Goal: Information Seeking & Learning: Learn about a topic

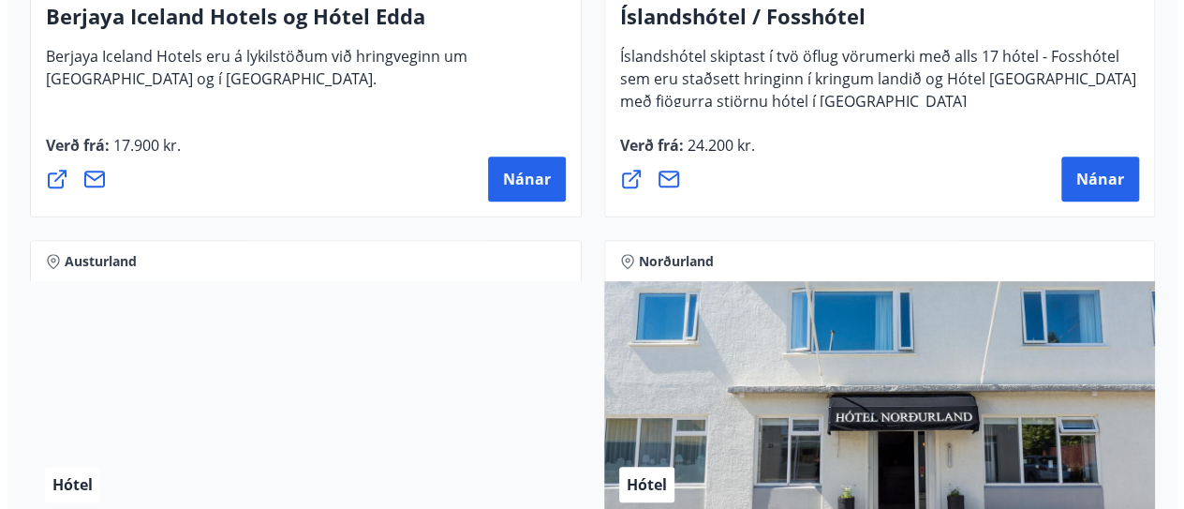
scroll to position [3821, 0]
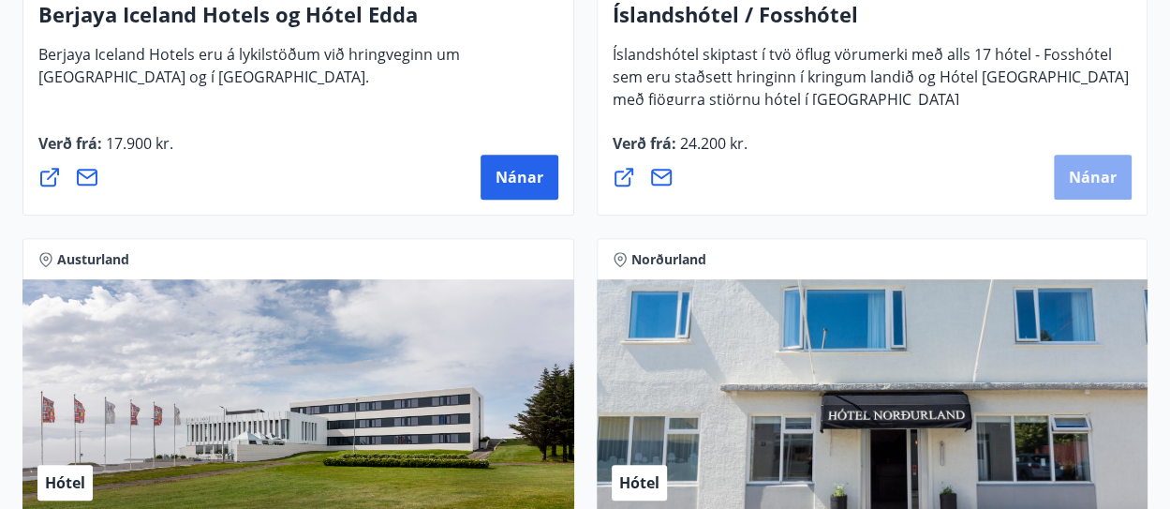
click at [1074, 167] on span "Nánar" at bounding box center [1093, 177] width 48 height 21
click at [1093, 168] on span "Nánar" at bounding box center [1093, 177] width 48 height 21
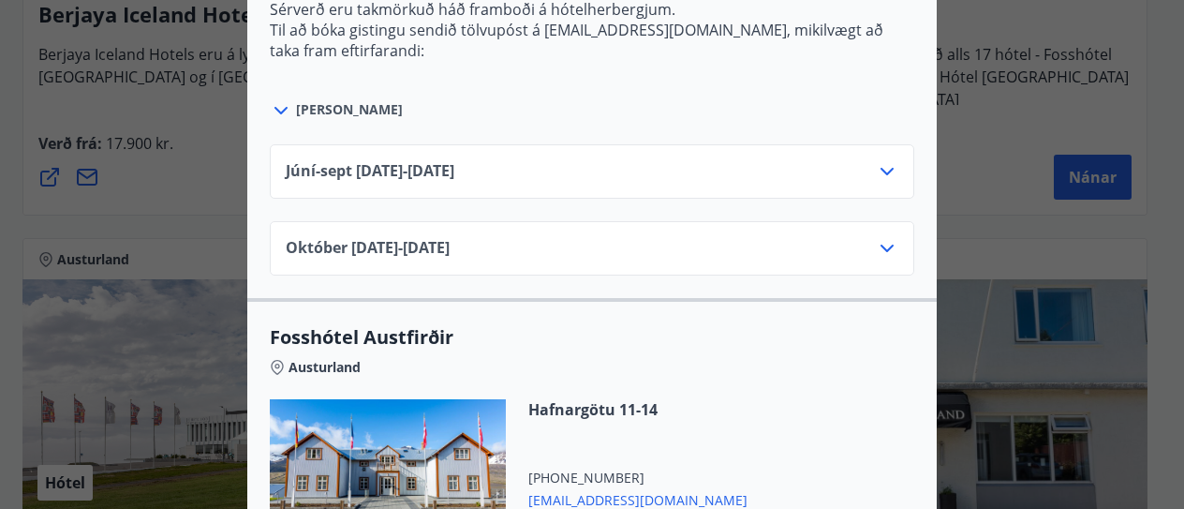
scroll to position [0, 0]
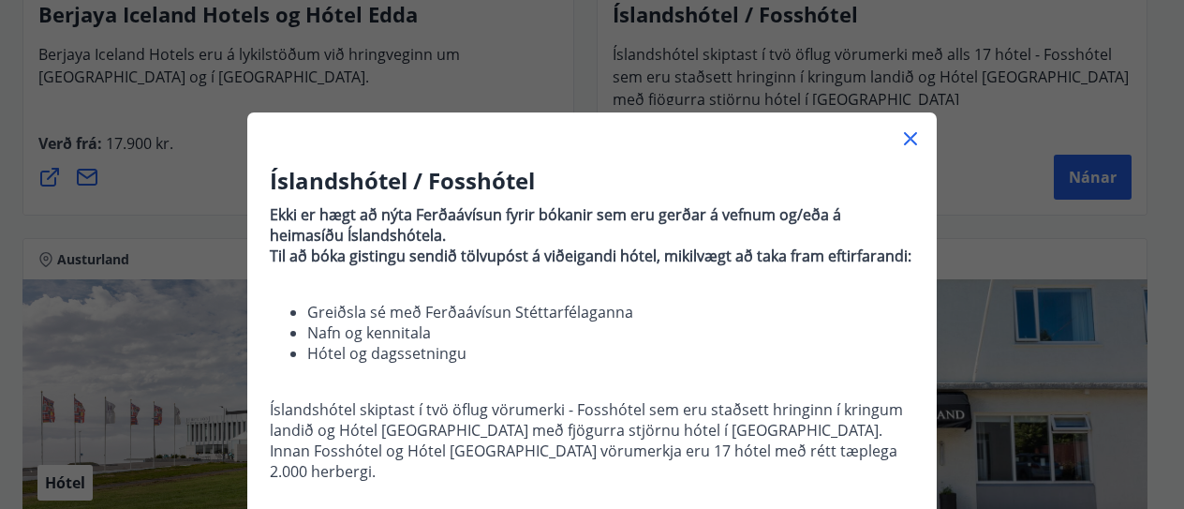
click at [1112, 112] on div "Íslandshótel / Fosshótel Ekki er hægt að nýta Ferðaávísun fyrir bókanir sem eru…" at bounding box center [592, 254] width 1184 height 509
click at [904, 140] on icon at bounding box center [910, 138] width 13 height 13
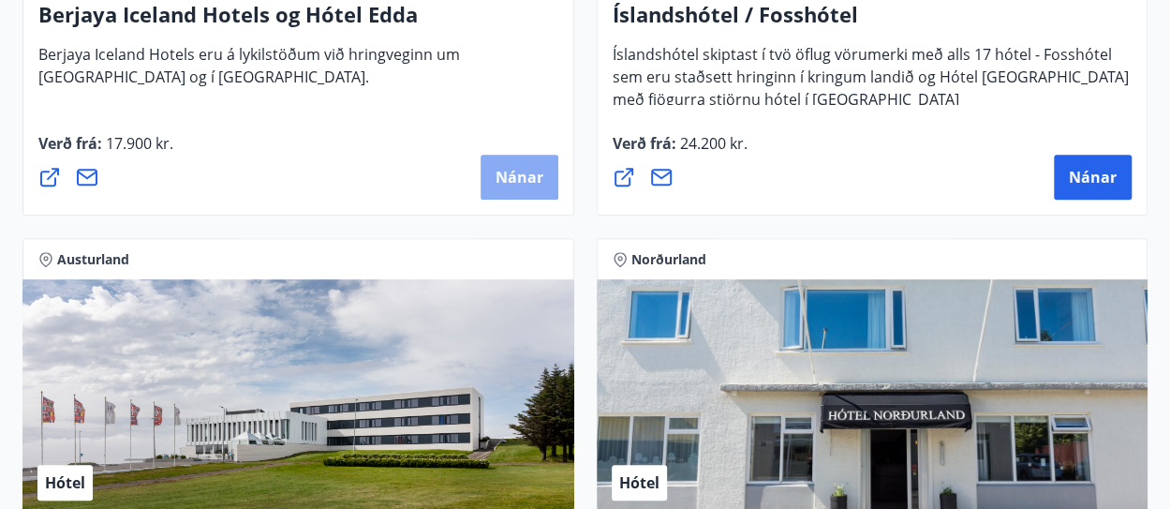
click at [506, 177] on span "Nánar" at bounding box center [520, 177] width 48 height 21
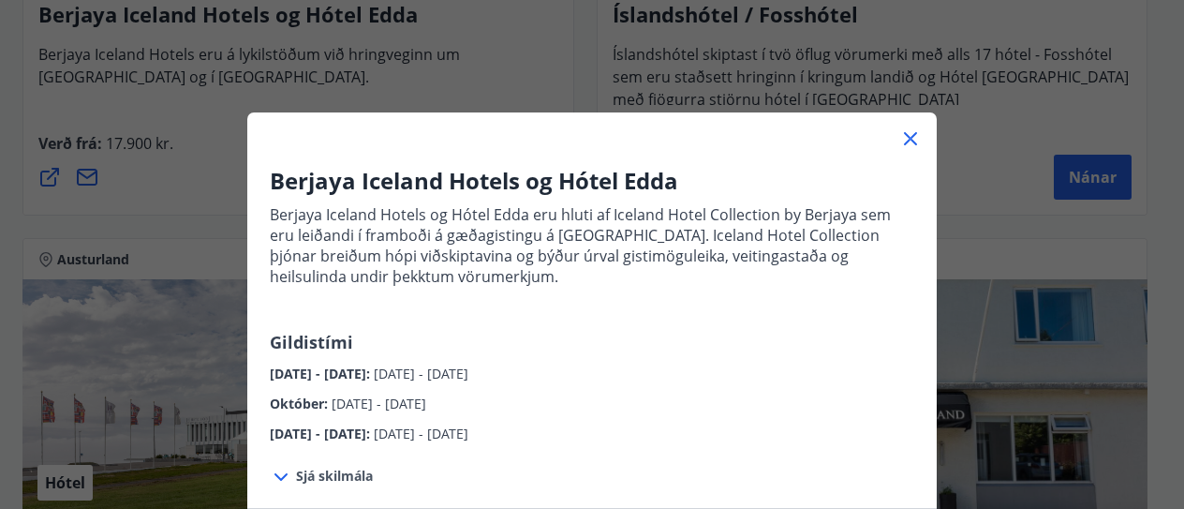
click at [955, 152] on div "Berjaya Iceland Hotels og Hótel Edda Berjaya Iceland Hotels og Hótel Edda eru h…" at bounding box center [592, 254] width 1184 height 509
click at [904, 138] on icon at bounding box center [910, 138] width 13 height 13
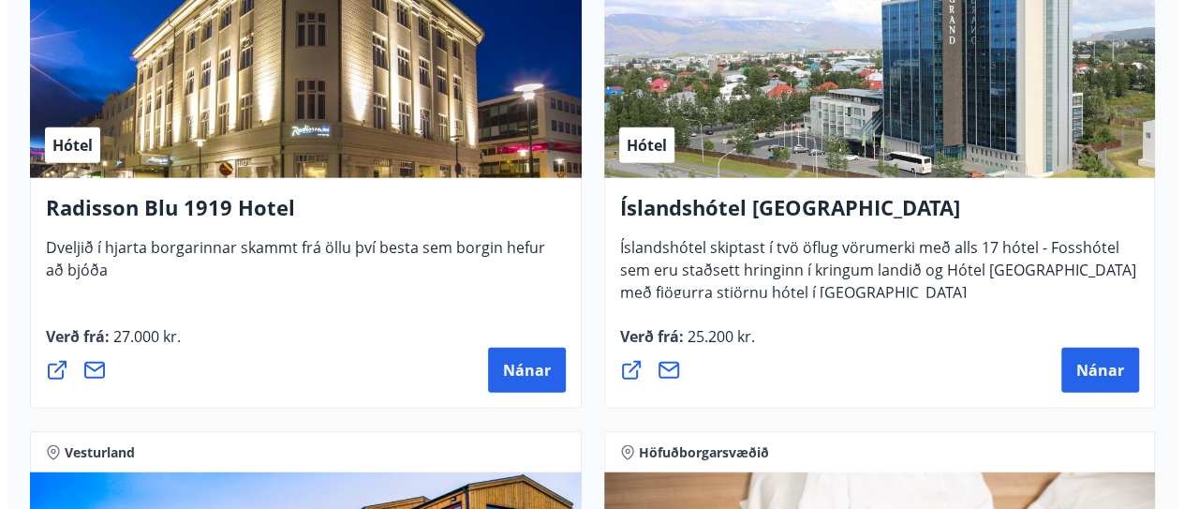
scroll to position [5751, 0]
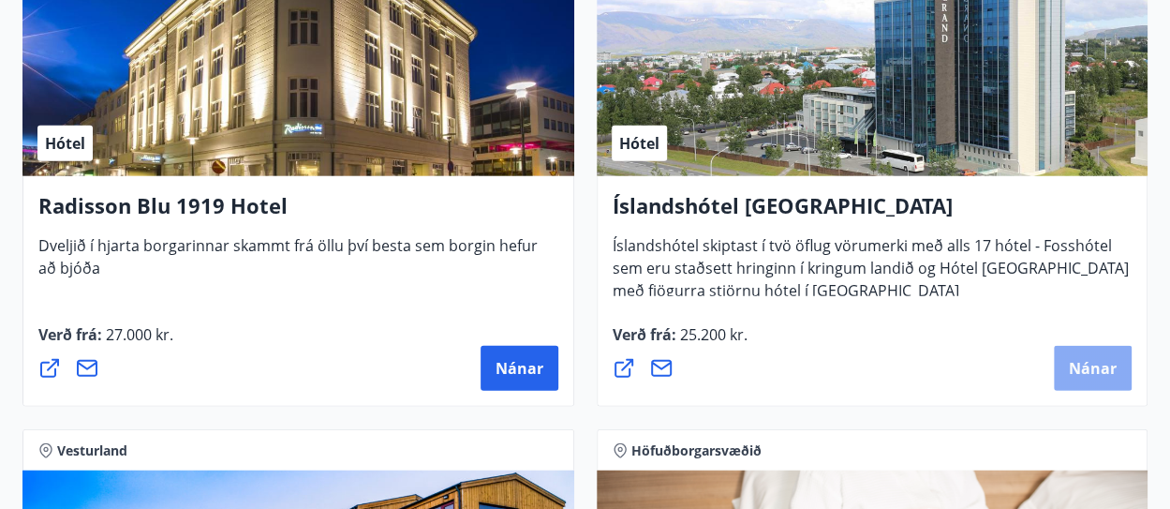
click at [1088, 363] on span "Nánar" at bounding box center [1093, 368] width 48 height 21
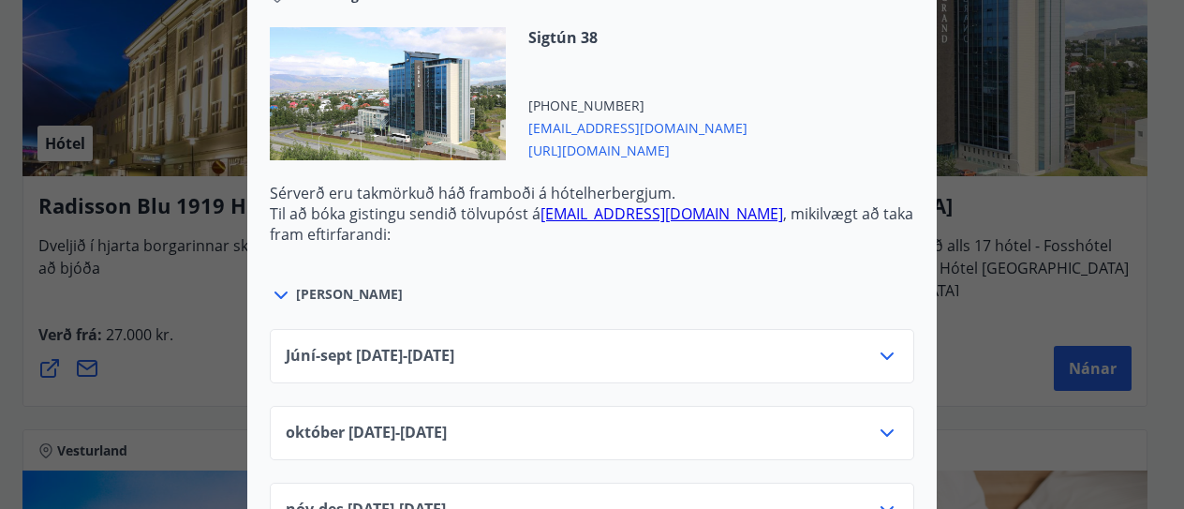
scroll to position [753, 0]
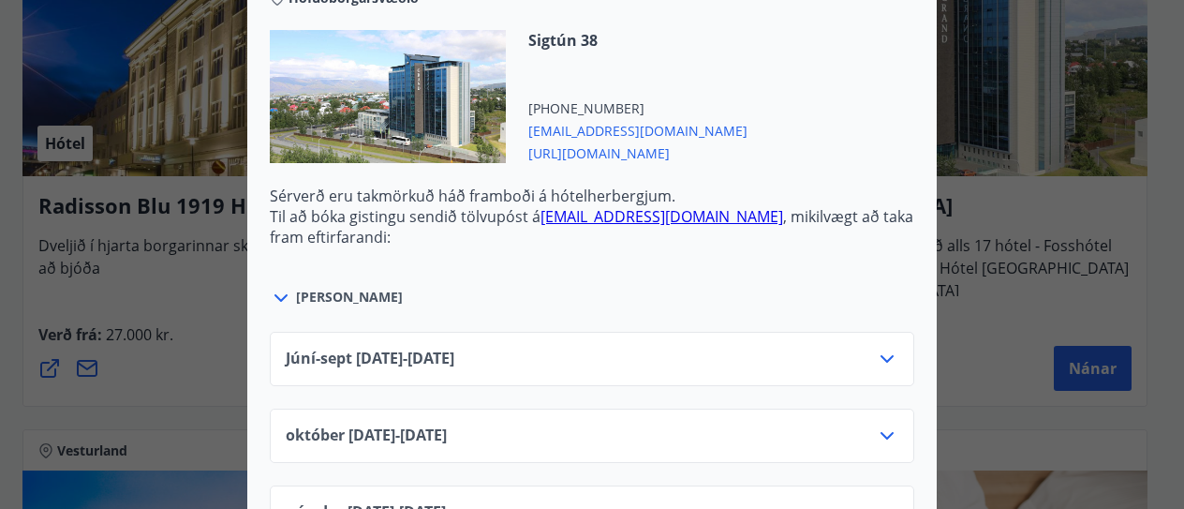
click at [881, 355] on icon at bounding box center [887, 358] width 13 height 7
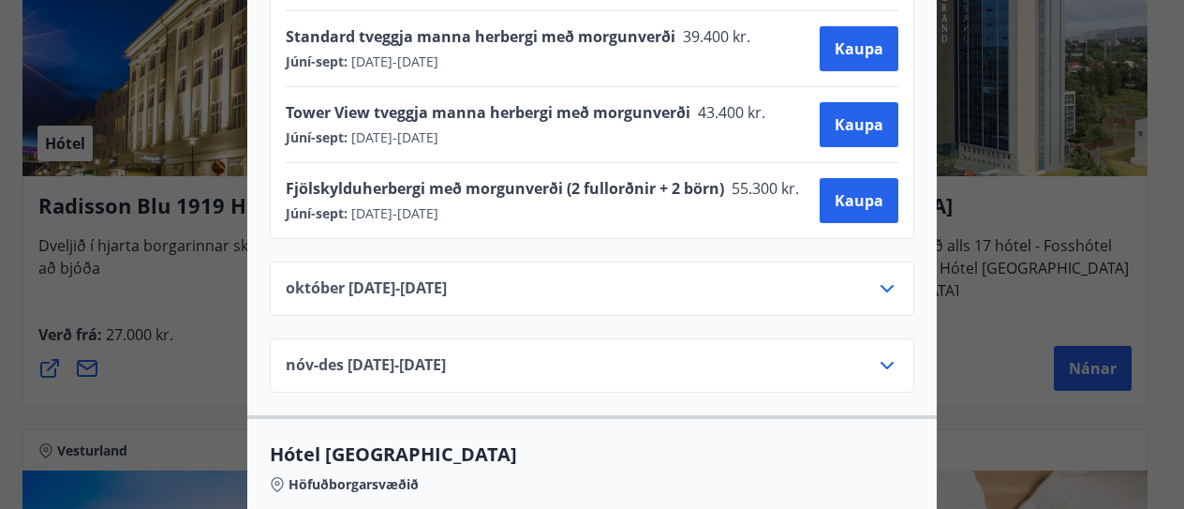
scroll to position [1129, 0]
click at [881, 284] on icon at bounding box center [887, 287] width 13 height 7
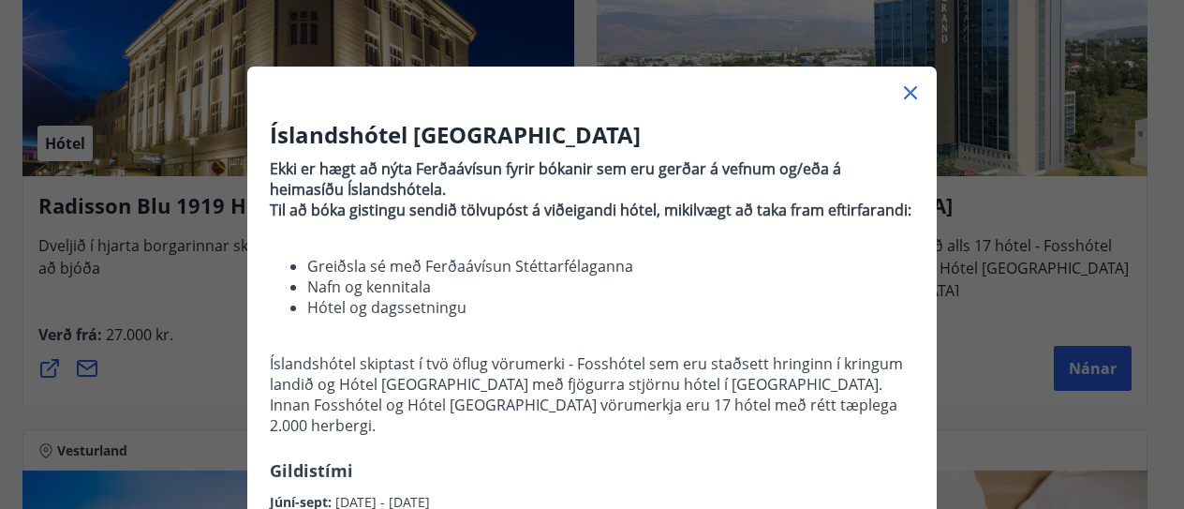
scroll to position [44, 0]
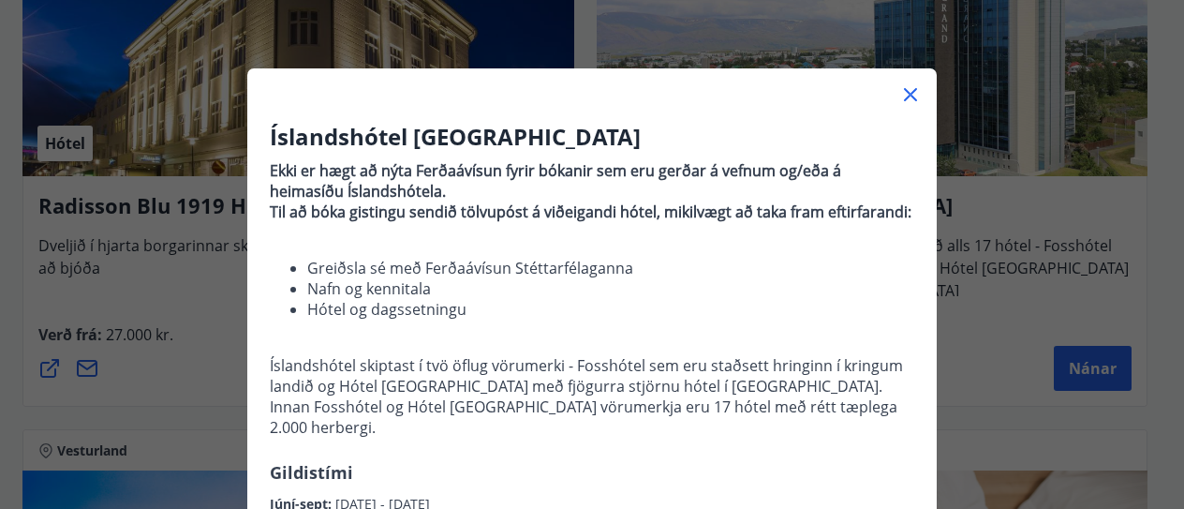
click at [903, 91] on icon at bounding box center [911, 94] width 22 height 22
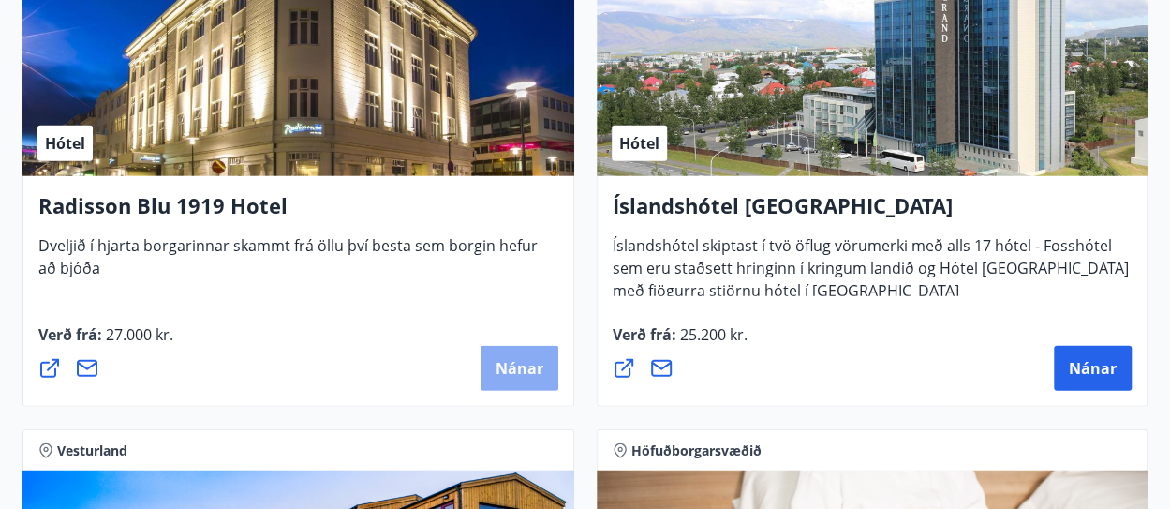
click at [512, 371] on span "Nánar" at bounding box center [520, 368] width 48 height 21
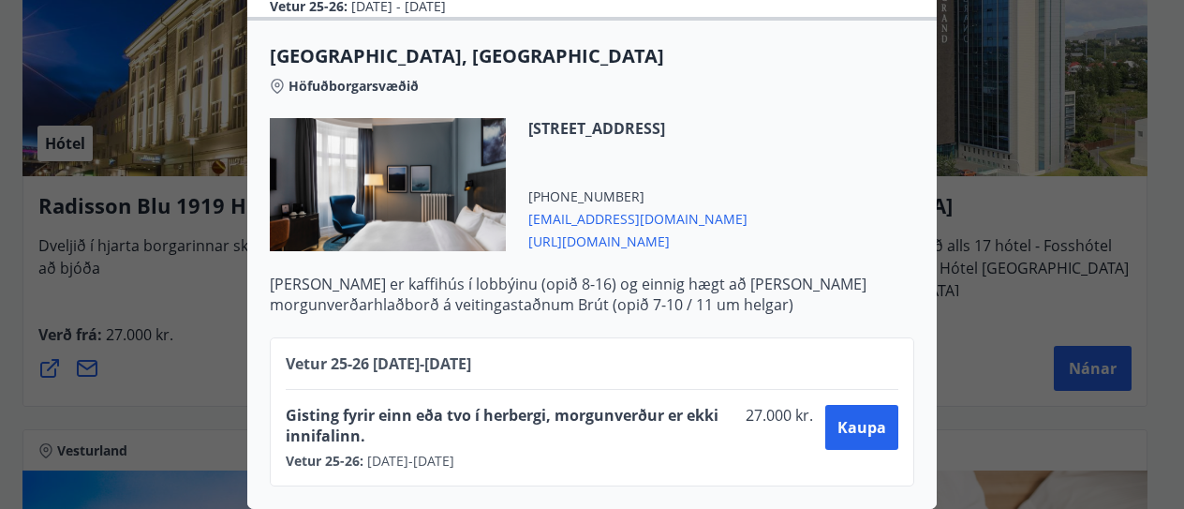
scroll to position [0, 0]
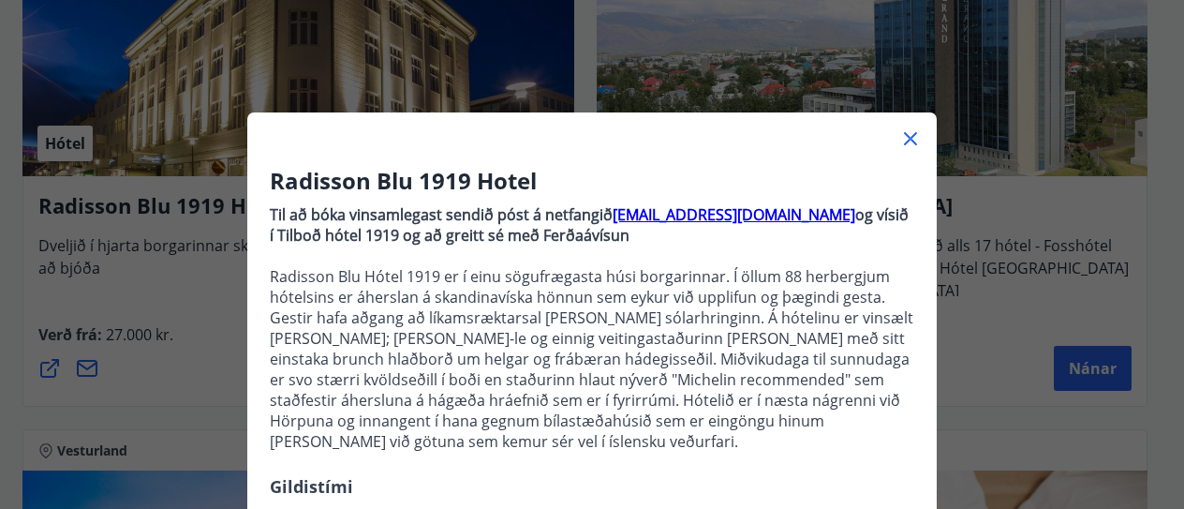
click at [996, 207] on div "Radisson Blu 1919 Hotel Til að bóka vinsamlegast sendið póst á netfangið [EMAIL…" at bounding box center [592, 254] width 1184 height 509
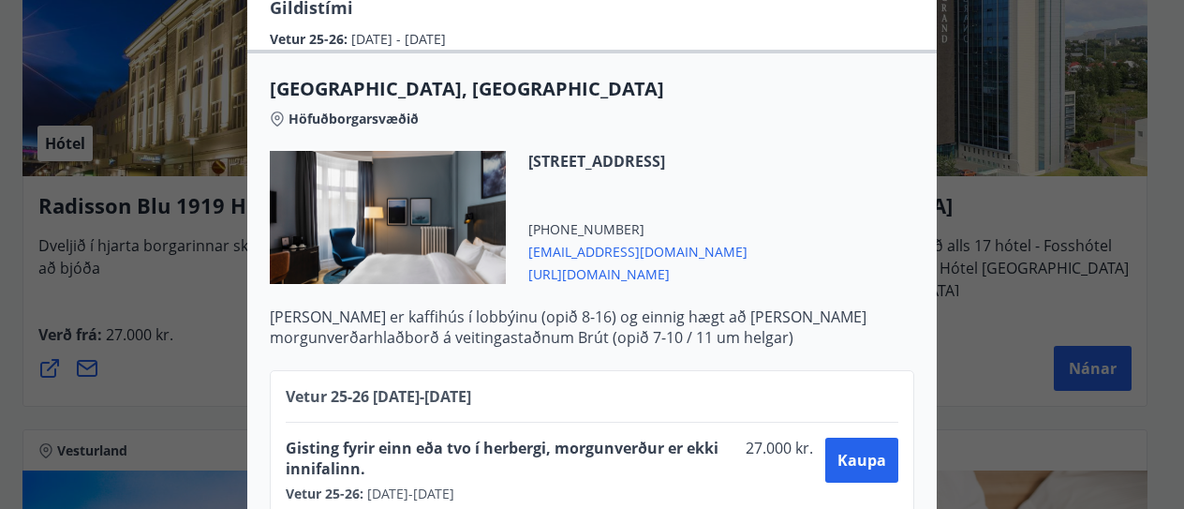
scroll to position [525, 0]
